Goal: Complete application form: Complete application form

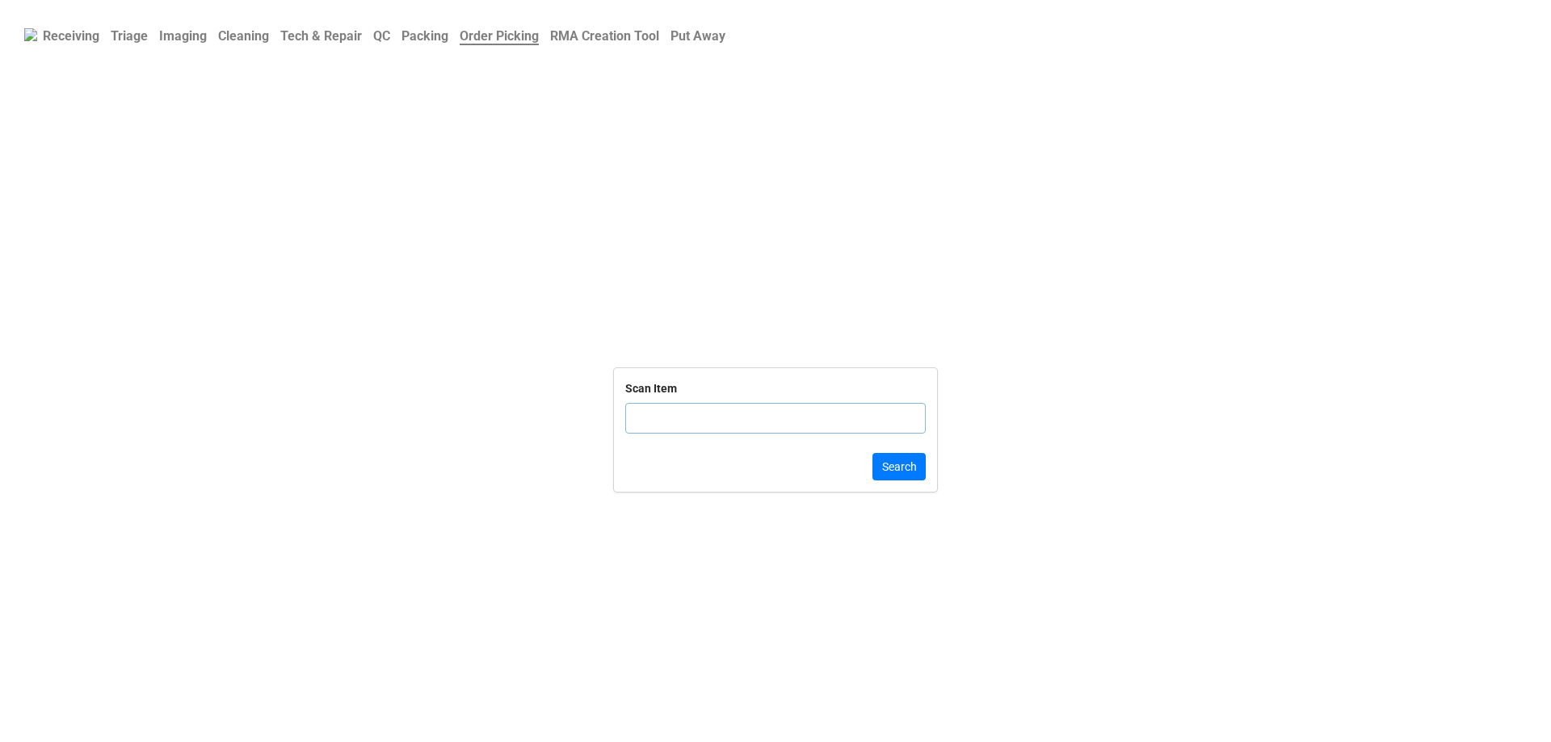
click at [692, 429] on input "text" at bounding box center [775, 418] width 300 height 31
click button "Search" at bounding box center [898, 466] width 53 height 27
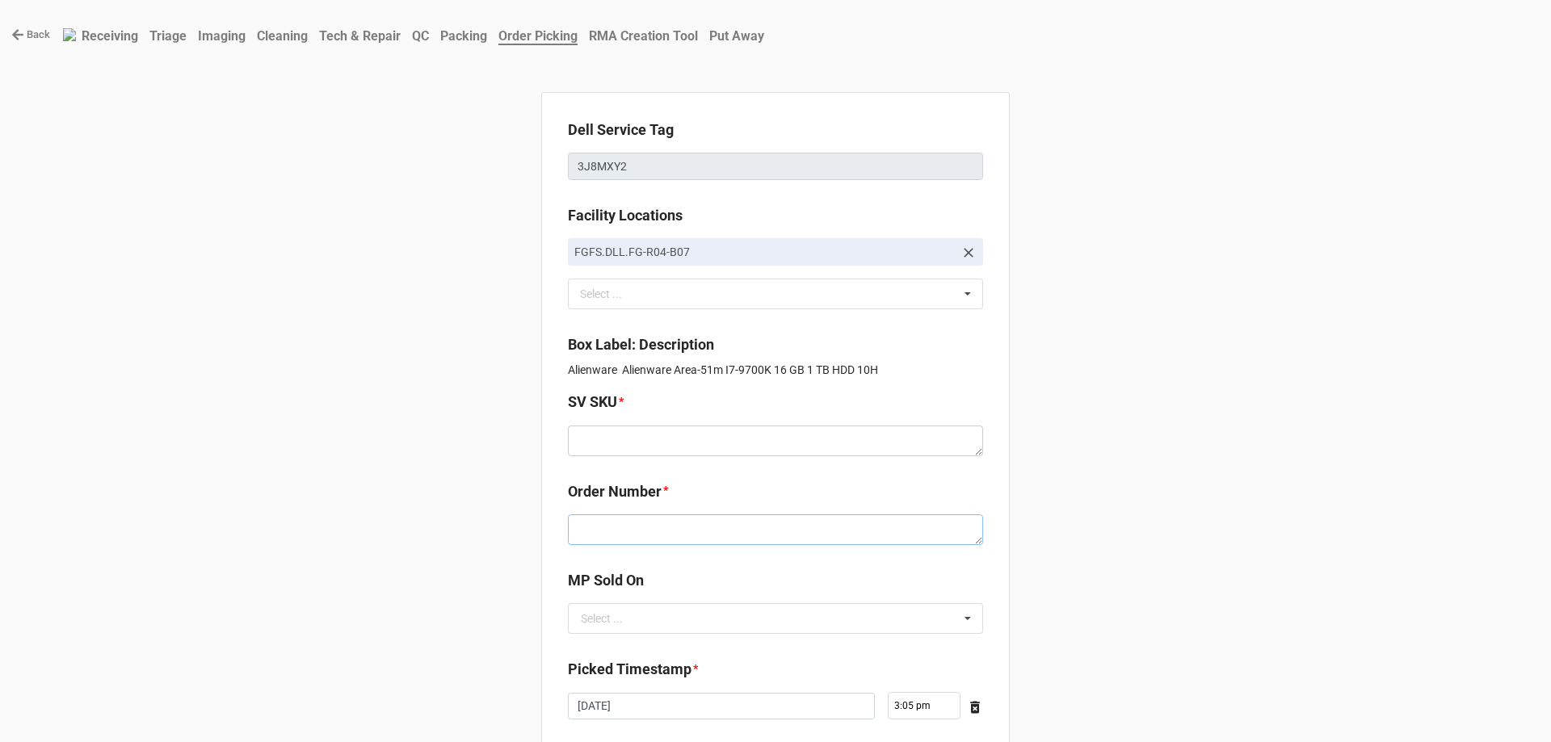
click at [648, 527] on textarea at bounding box center [775, 530] width 415 height 31
paste textarea "5034212"
type textarea "x"
type textarea "5034212"
click at [588, 614] on div "Select ..." at bounding box center [602, 618] width 42 height 11
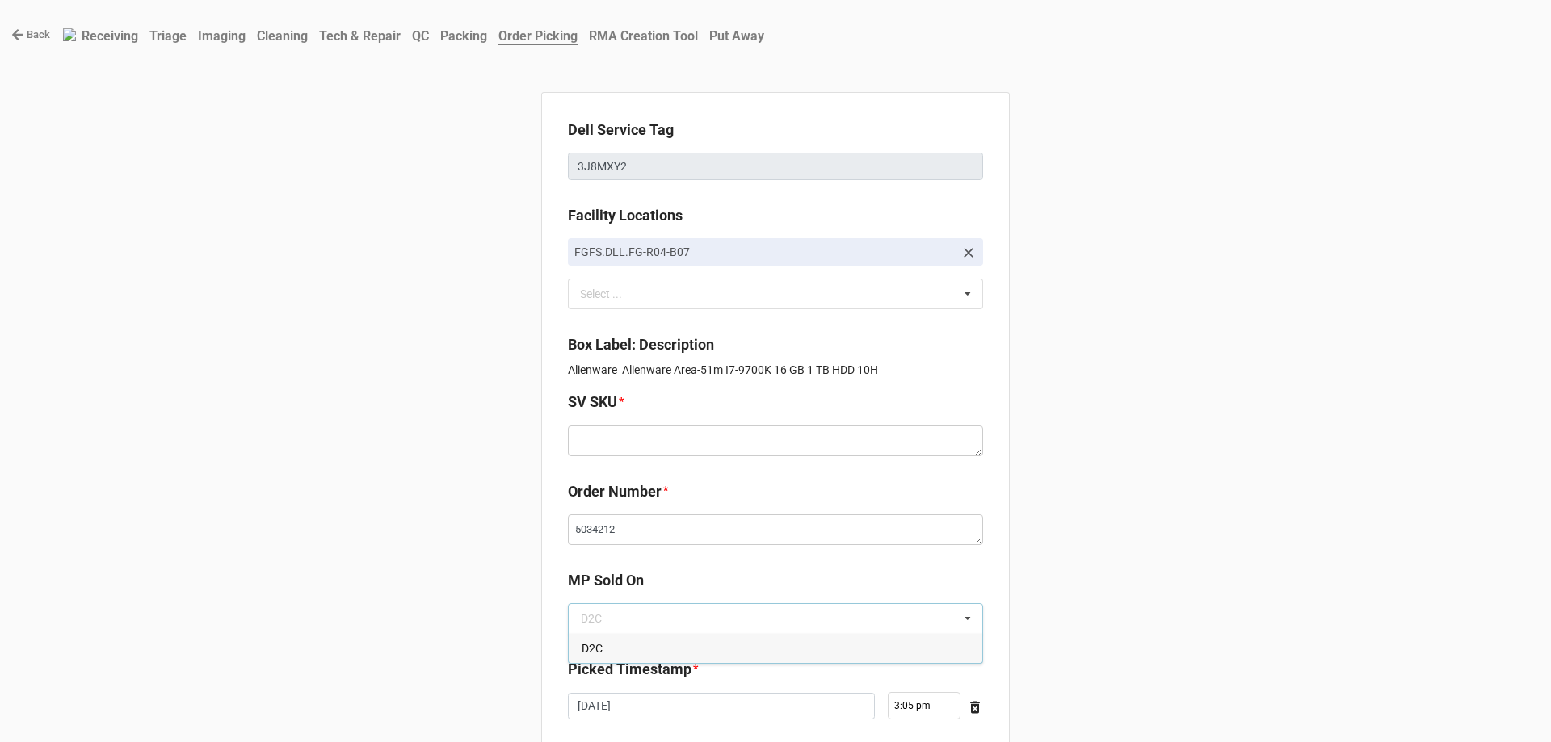
click at [594, 642] on span "D2C" at bounding box center [592, 648] width 21 height 13
click at [640, 452] on textarea at bounding box center [775, 441] width 415 height 31
paste textarea "E.51MR1.W10H.9700Kx.1TBH256S16G.G206x.XE1.BL.BxxW"
type textarea "x"
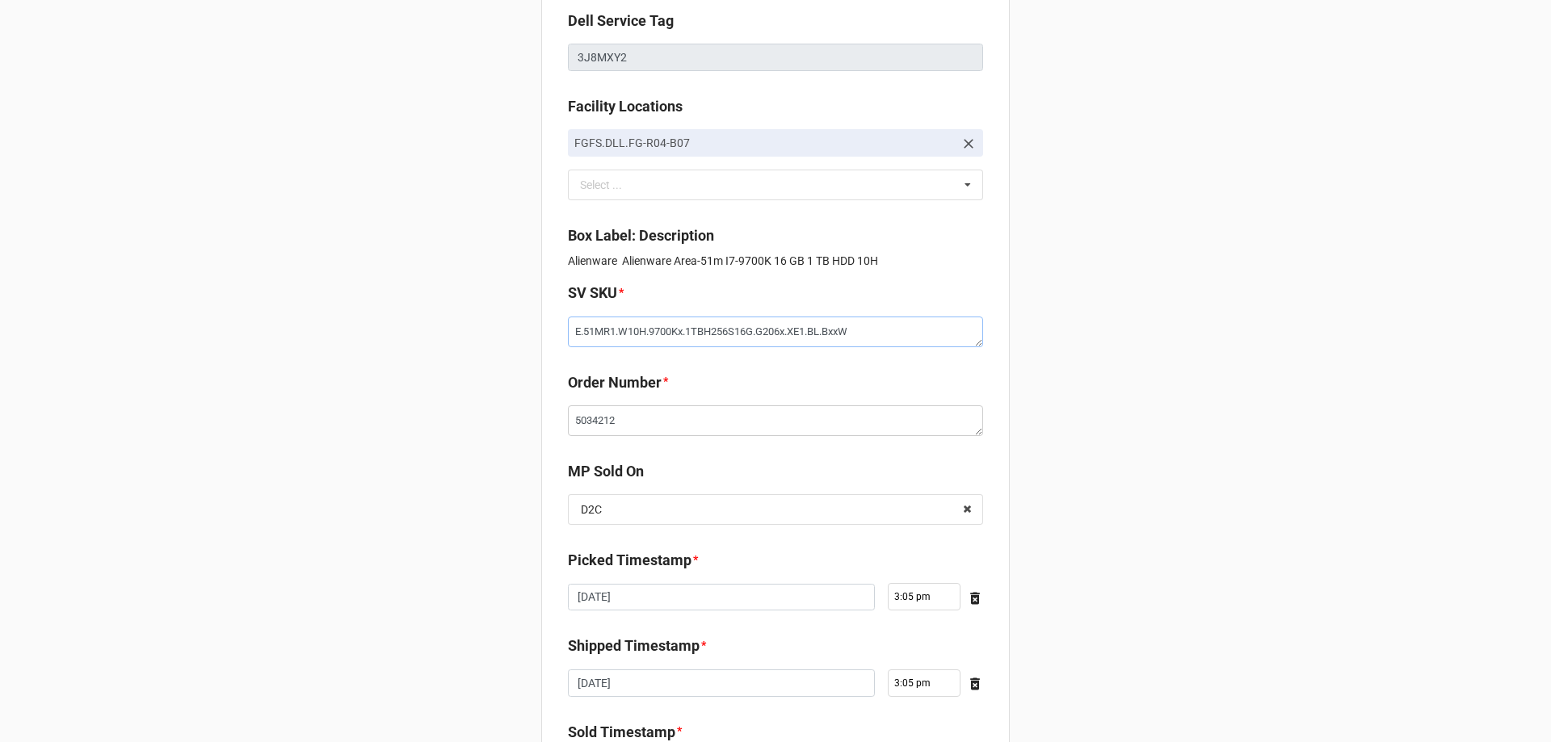
scroll to position [273, 0]
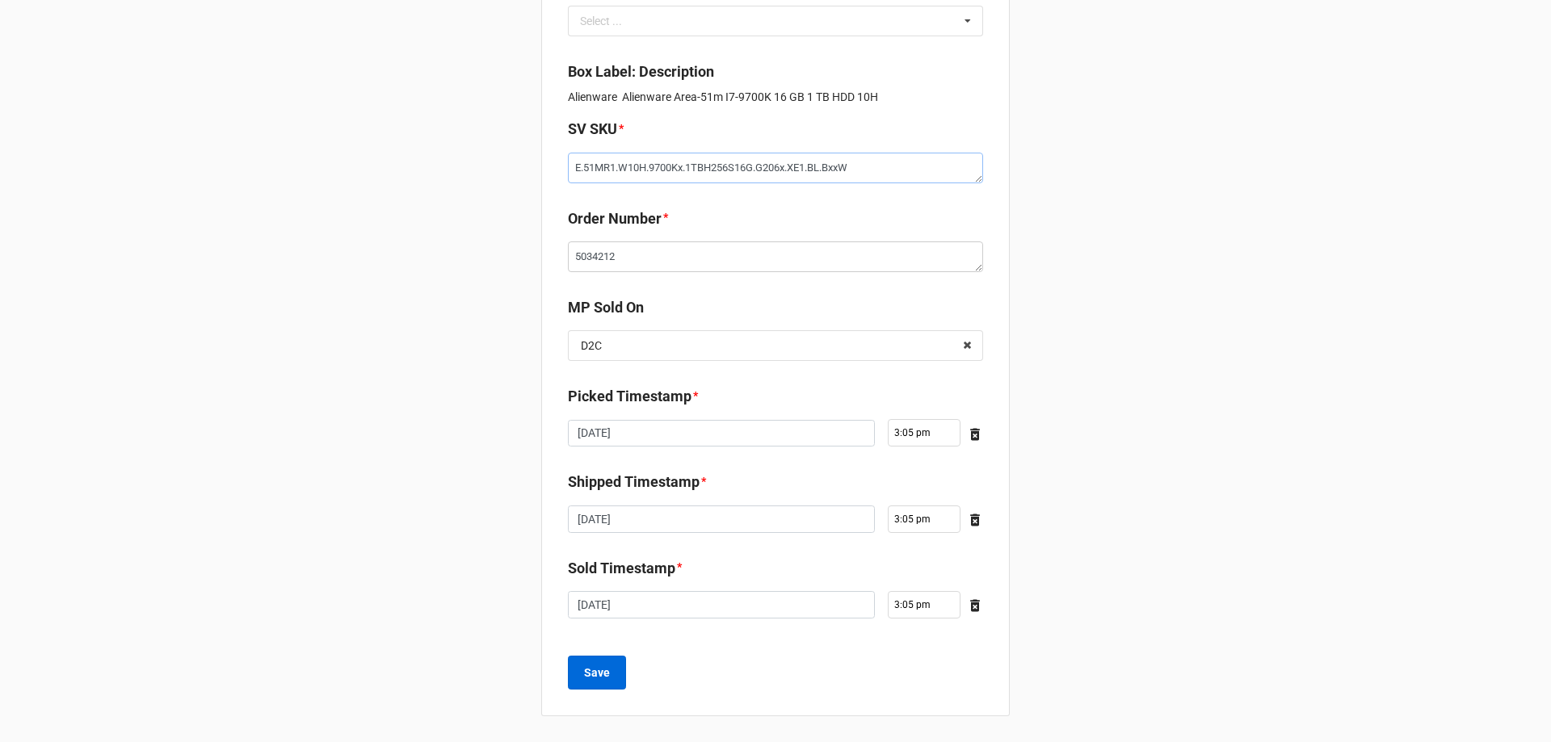
type textarea "E.51MR1.W10H.9700Kx.1TBH256S16G.G206x.XE1.BL.BxxW"
click at [607, 684] on button "Save" at bounding box center [597, 673] width 58 height 34
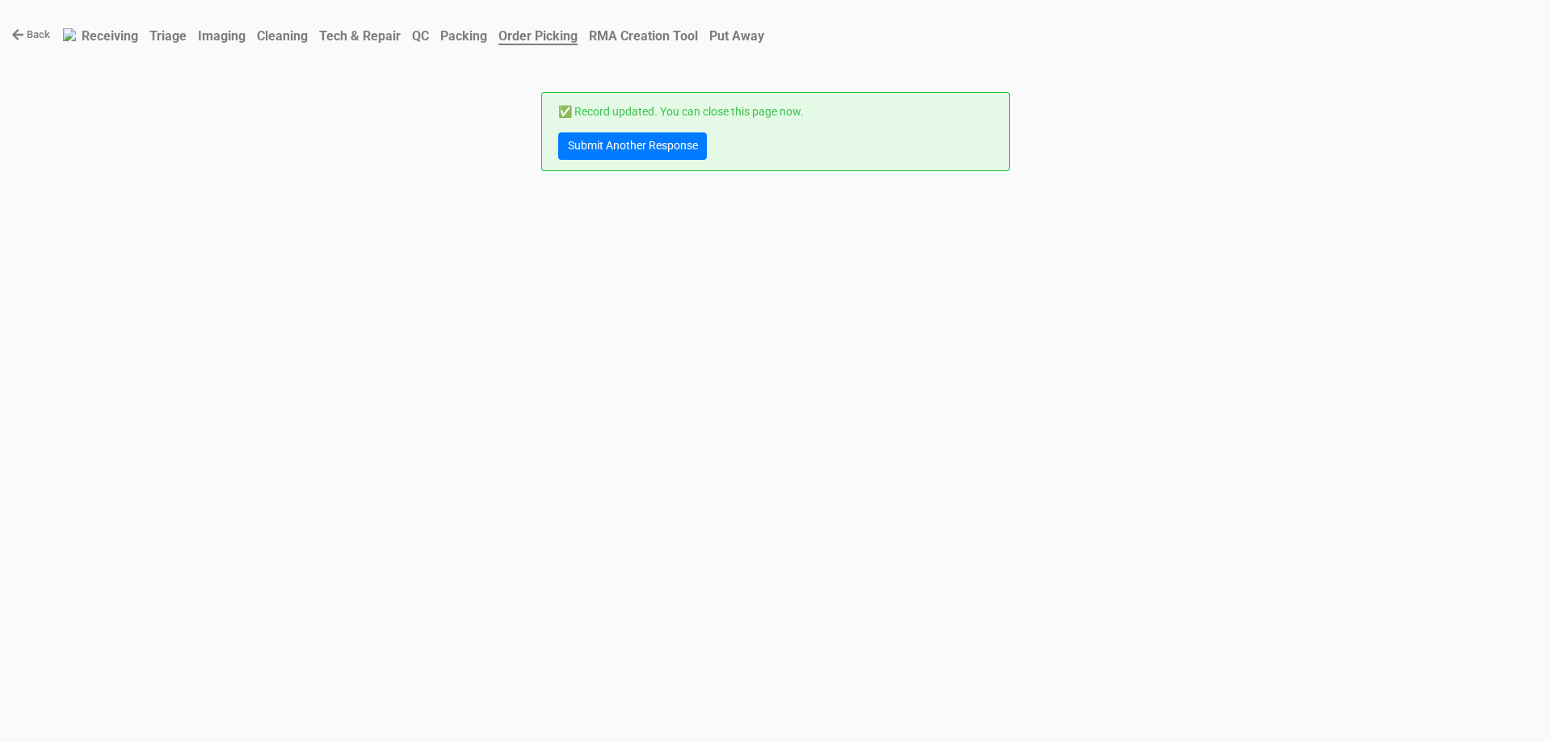
scroll to position [0, 0]
